Goal: Use online tool/utility: Utilize a website feature to perform a specific function

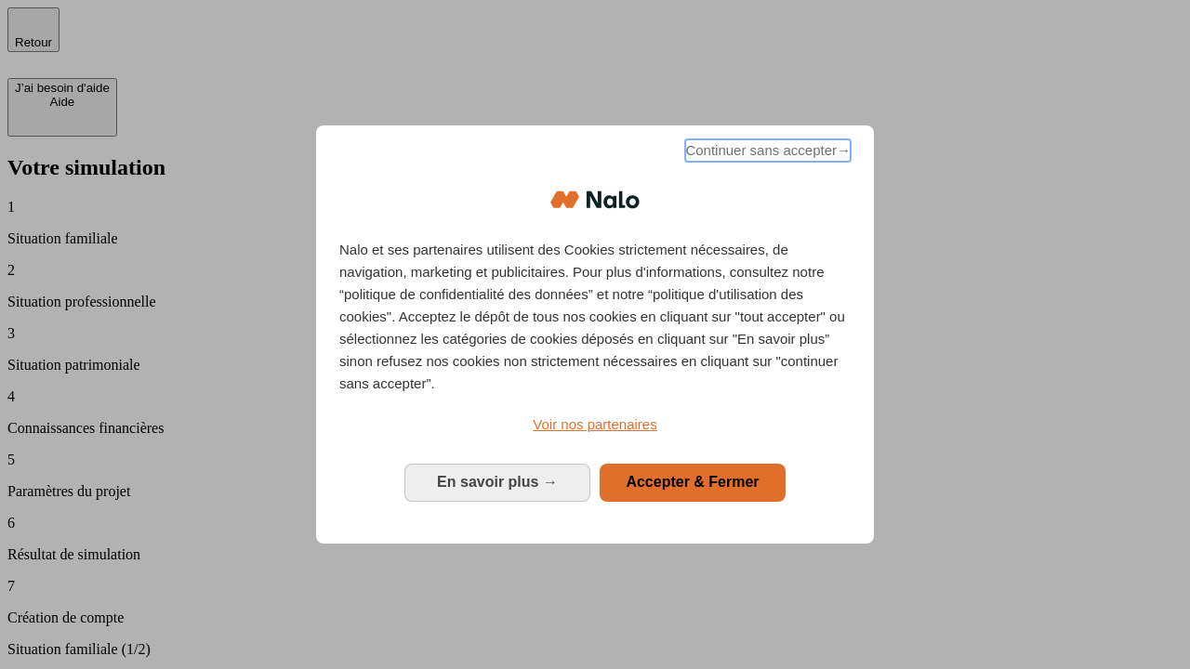
click at [766, 153] on span "Continuer sans accepter →" at bounding box center [768, 150] width 166 height 22
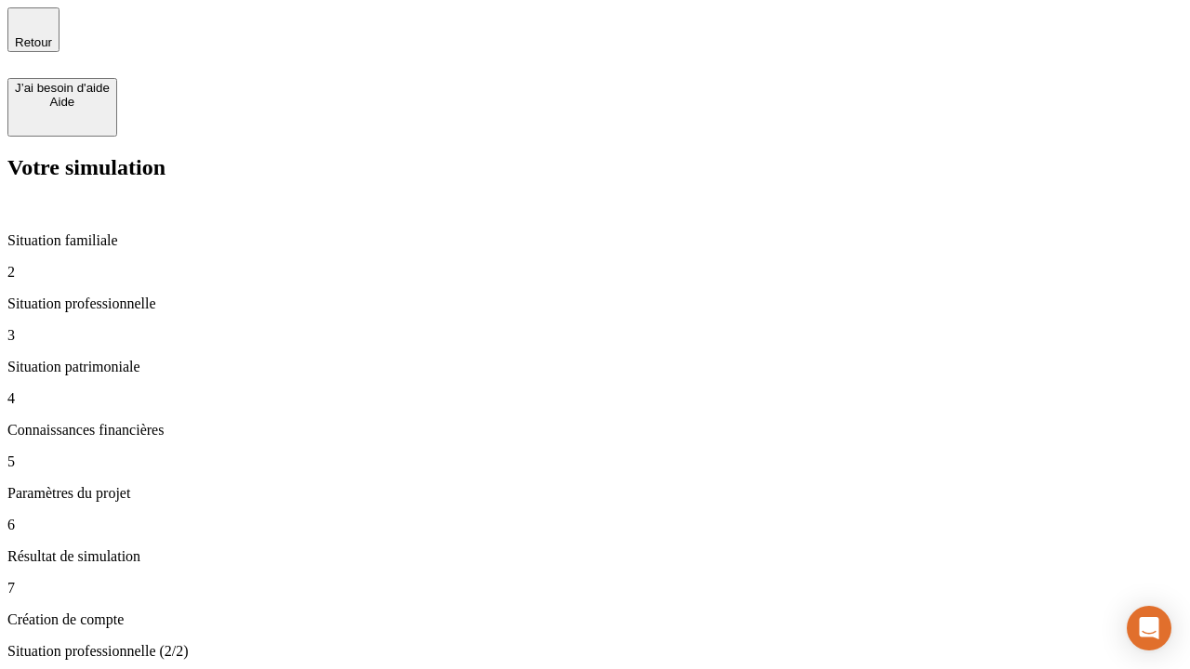
type input "30 000"
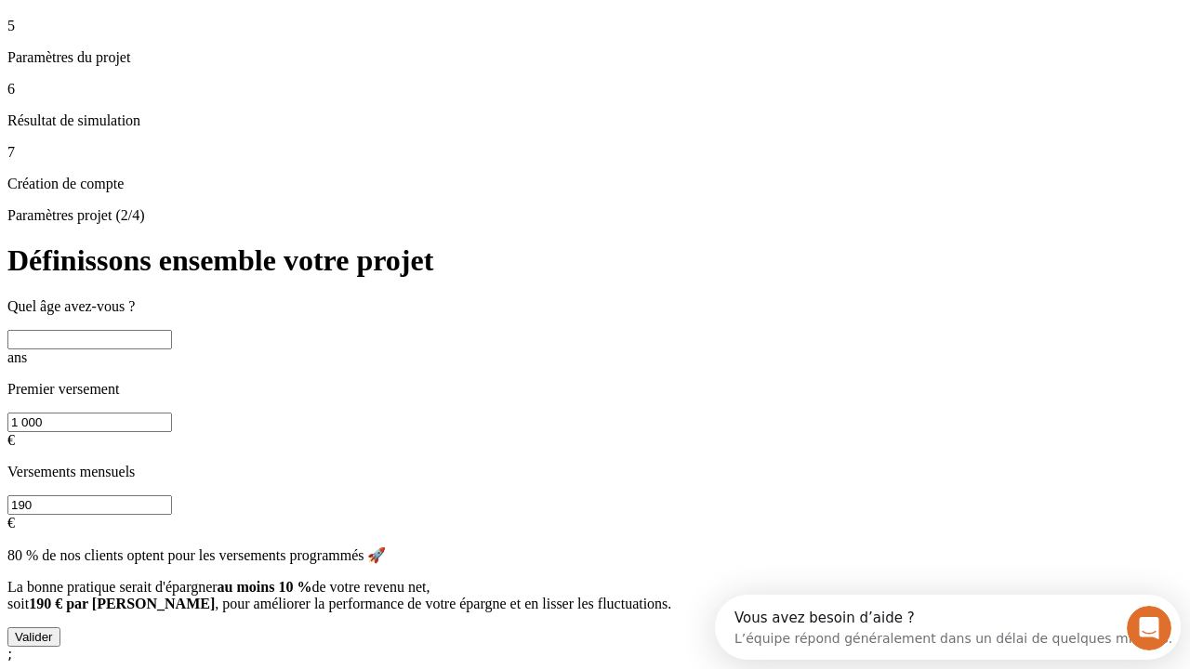
scroll to position [17, 0]
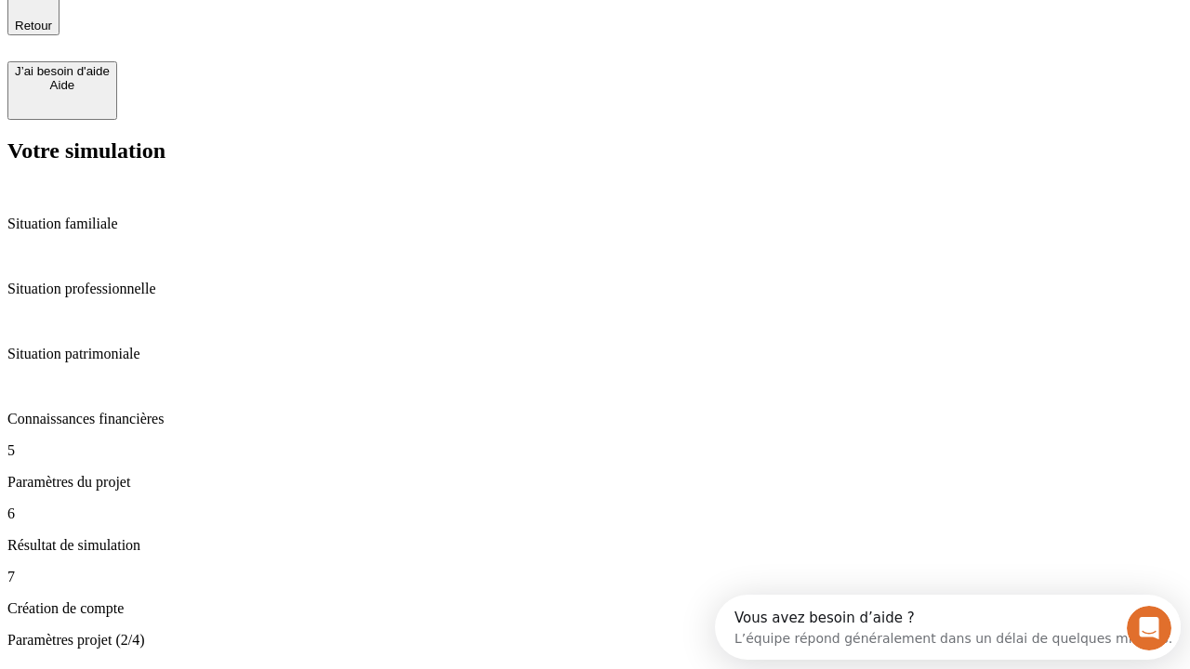
type input "25"
type input "1 000"
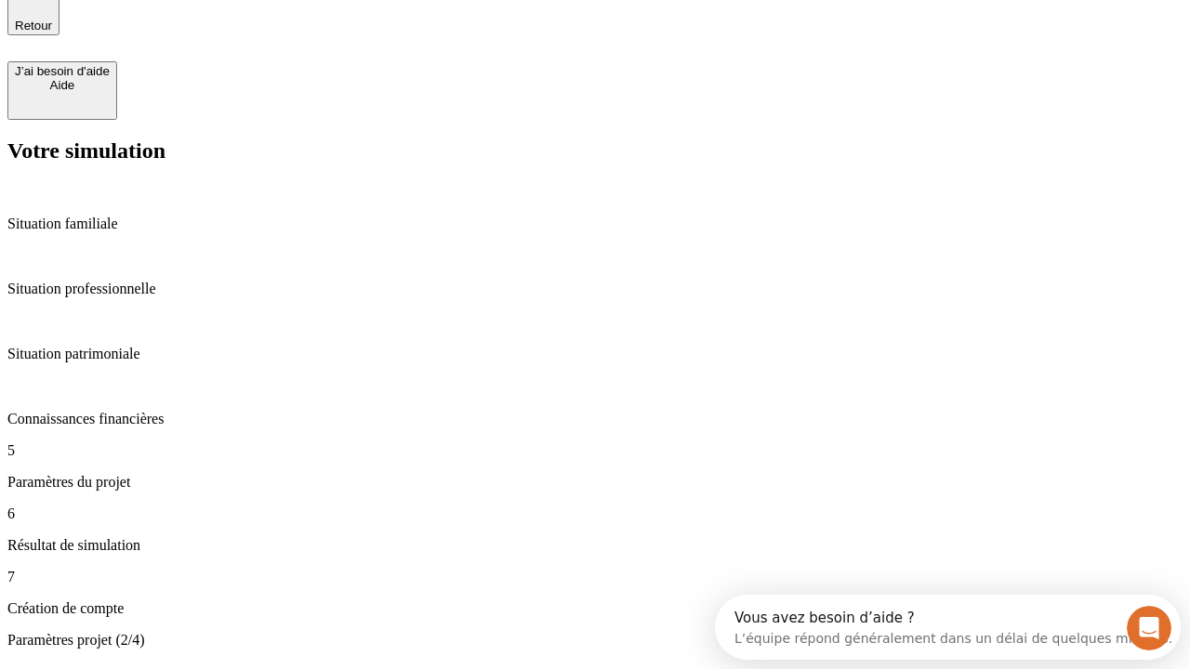
type input "640"
